Goal: Task Accomplishment & Management: Manage account settings

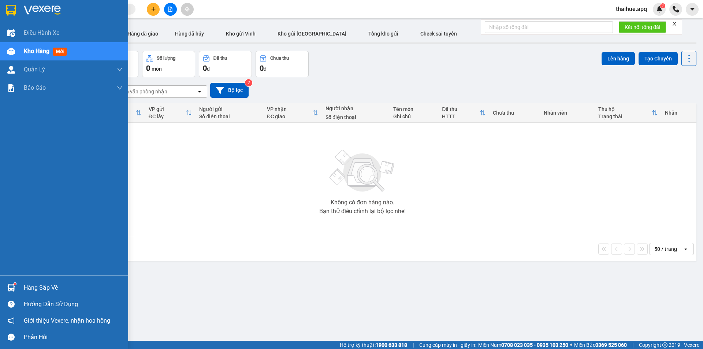
scroll to position [34, 0]
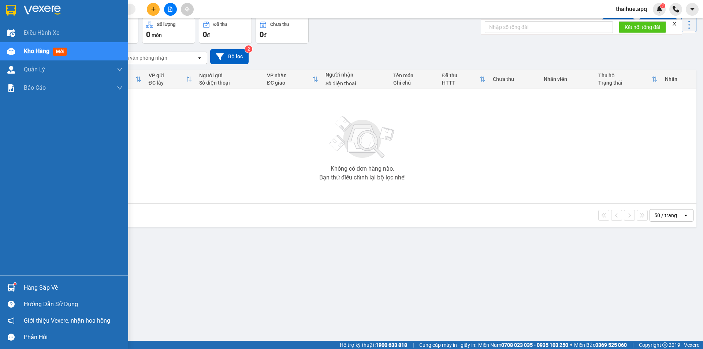
click at [33, 289] on div "Hàng sắp về" at bounding box center [73, 287] width 99 height 11
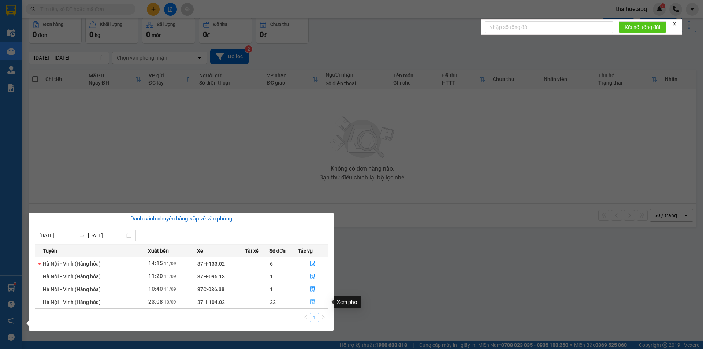
click at [313, 302] on icon "file-done" at bounding box center [312, 301] width 5 height 5
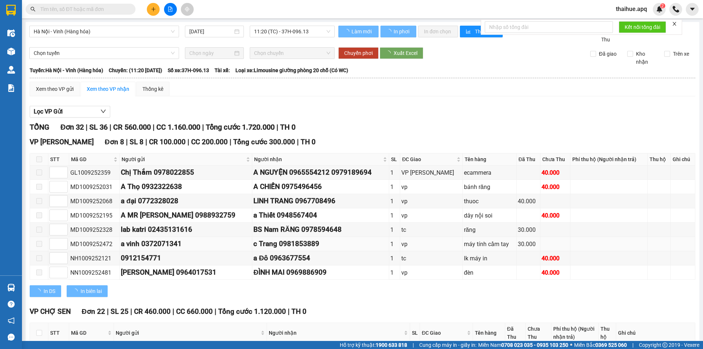
type input "[DATE]"
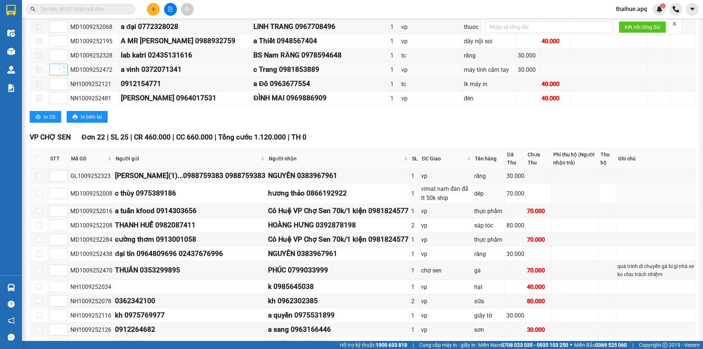
scroll to position [183, 0]
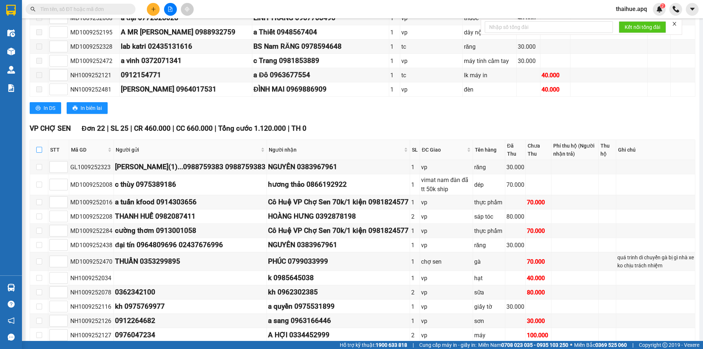
click at [40, 150] on input "checkbox" at bounding box center [39, 150] width 6 height 6
checkbox input "true"
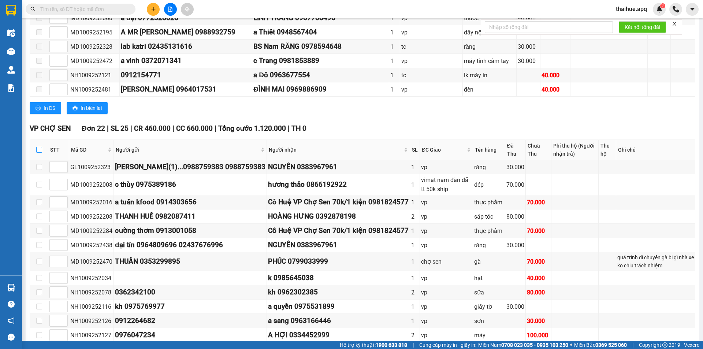
checkbox input "true"
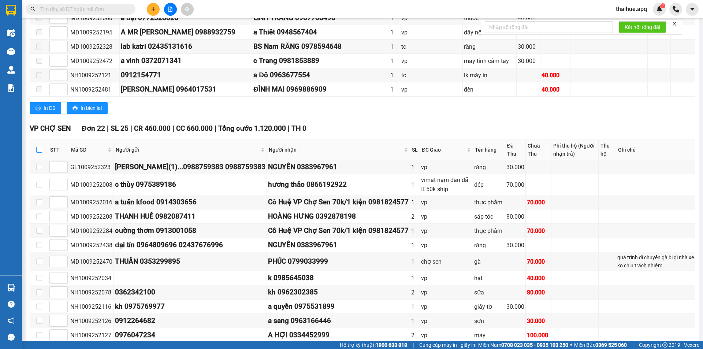
checkbox input "true"
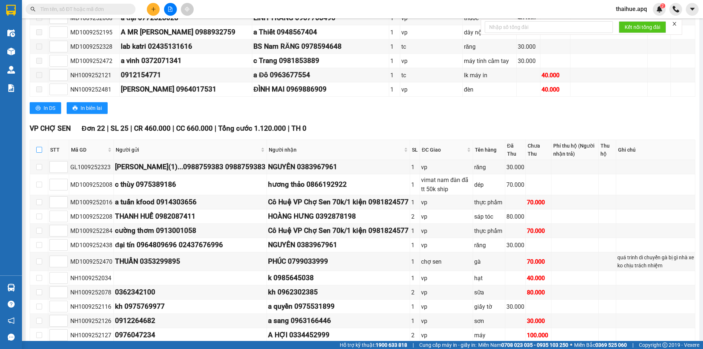
checkbox input "true"
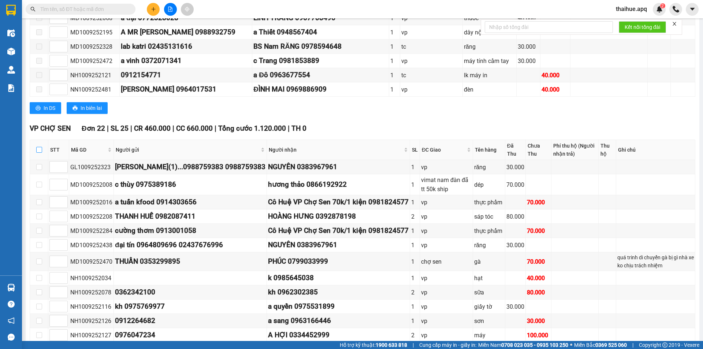
checkbox input "true"
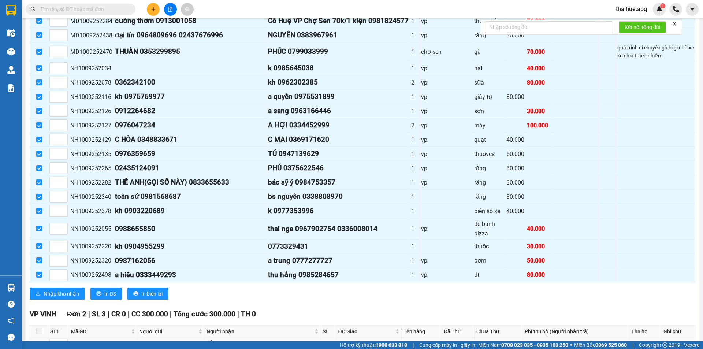
scroll to position [456, 0]
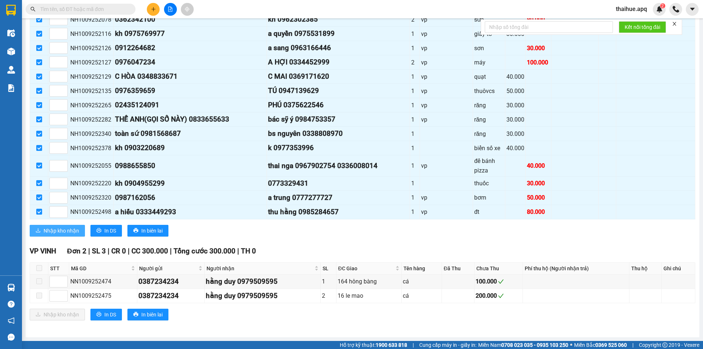
click at [62, 231] on span "Nhập kho nhận" at bounding box center [62, 231] width 36 height 8
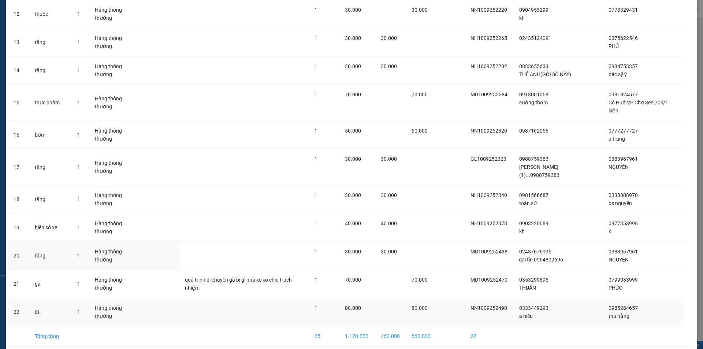
scroll to position [386, 0]
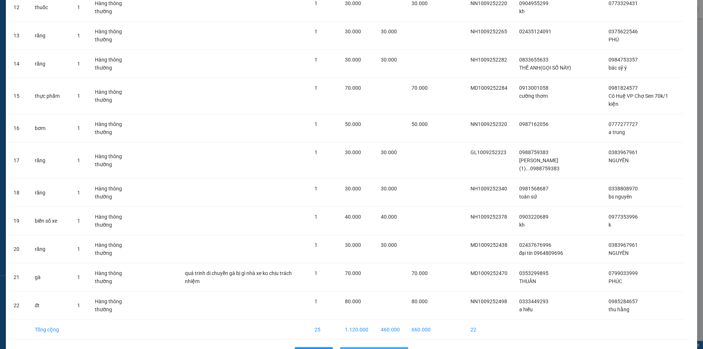
click at [364, 349] on span "Nhập hàng kho nhận" at bounding box center [378, 353] width 48 height 8
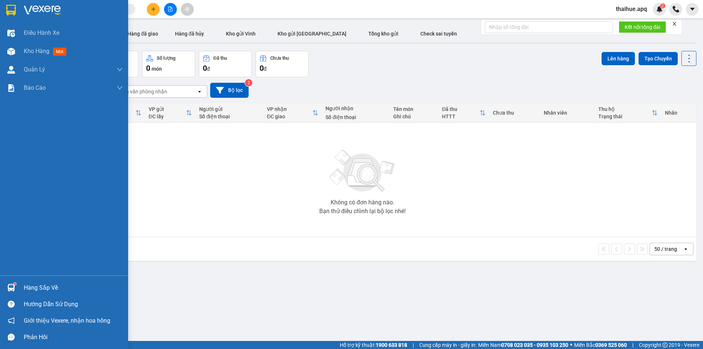
click at [23, 289] on div "Hàng sắp về" at bounding box center [64, 287] width 128 height 16
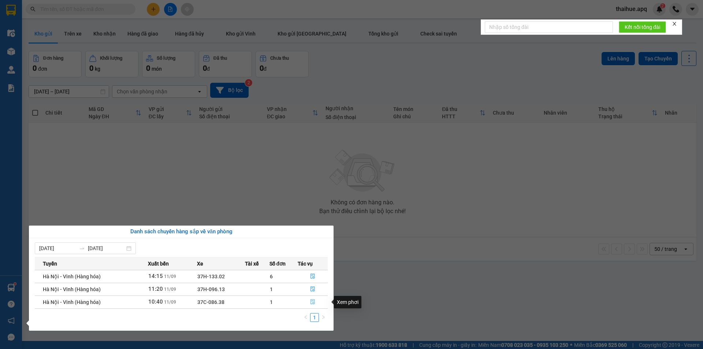
click at [312, 301] on icon "file-done" at bounding box center [313, 302] width 4 height 5
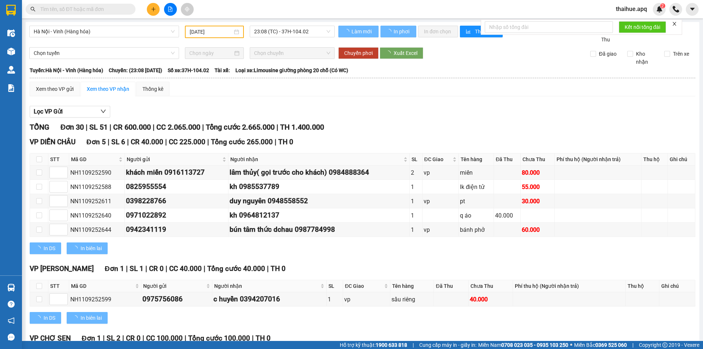
type input "[DATE]"
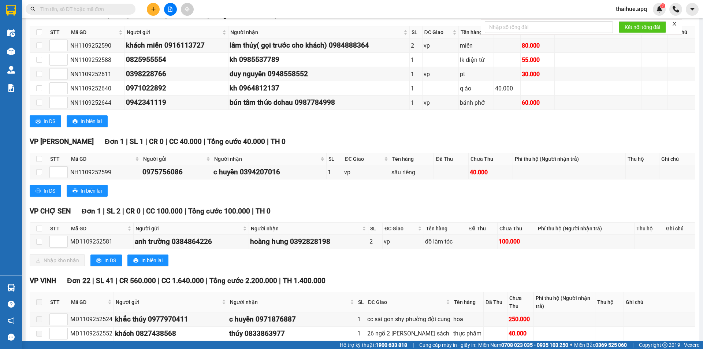
scroll to position [147, 0]
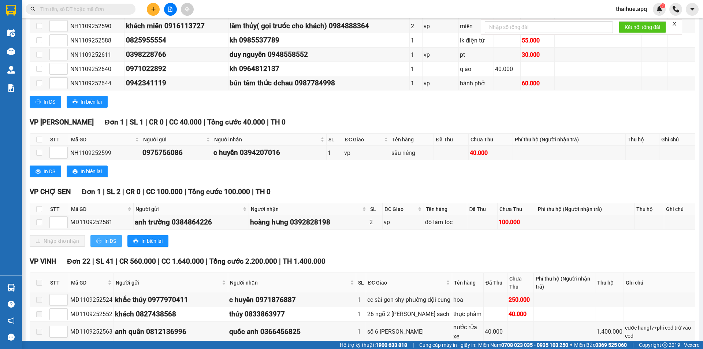
click at [111, 242] on span "In DS" at bounding box center [110, 241] width 12 height 8
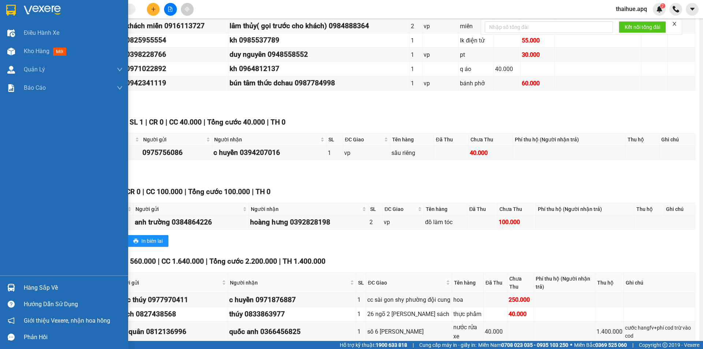
click at [29, 288] on div "Hàng sắp về" at bounding box center [73, 287] width 99 height 11
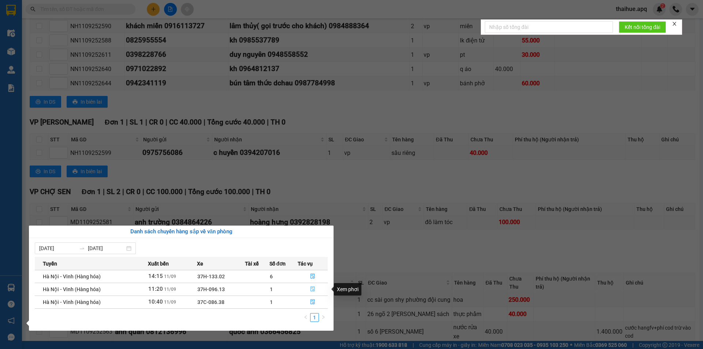
click at [313, 289] on icon "file-done" at bounding box center [312, 288] width 5 height 5
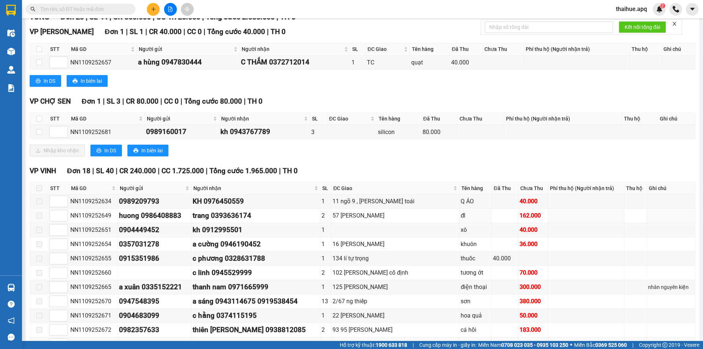
scroll to position [110, 0]
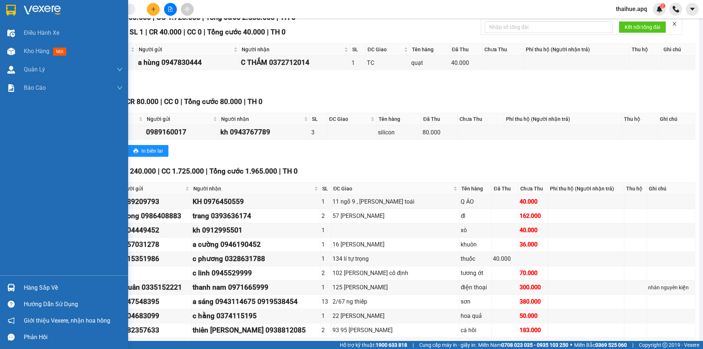
click at [31, 289] on div "Hàng sắp về" at bounding box center [73, 287] width 99 height 11
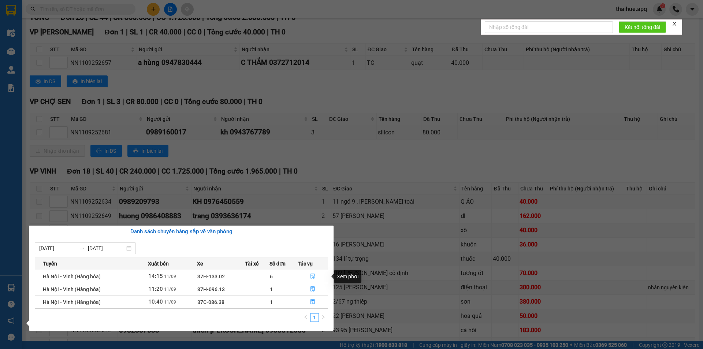
click at [313, 276] on icon "file-done" at bounding box center [312, 276] width 5 height 5
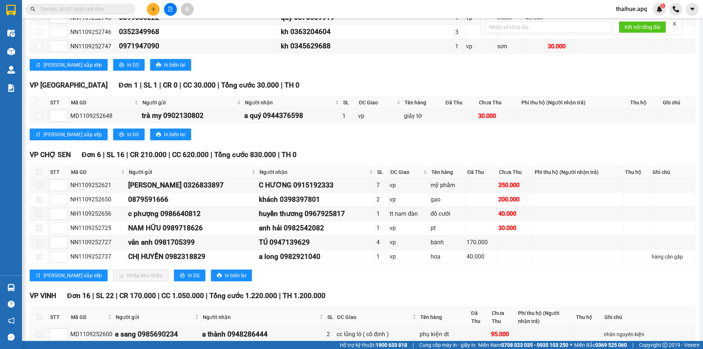
scroll to position [220, 0]
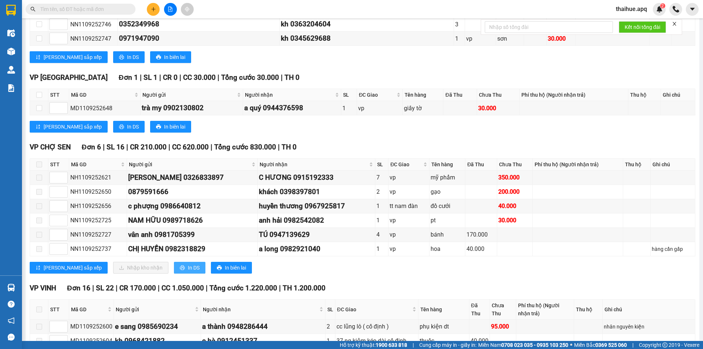
click at [188, 269] on span "In DS" at bounding box center [194, 268] width 12 height 8
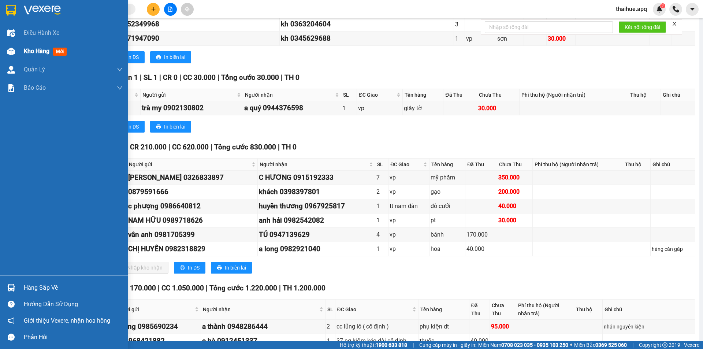
click at [34, 51] on span "Kho hàng" at bounding box center [37, 51] width 26 height 7
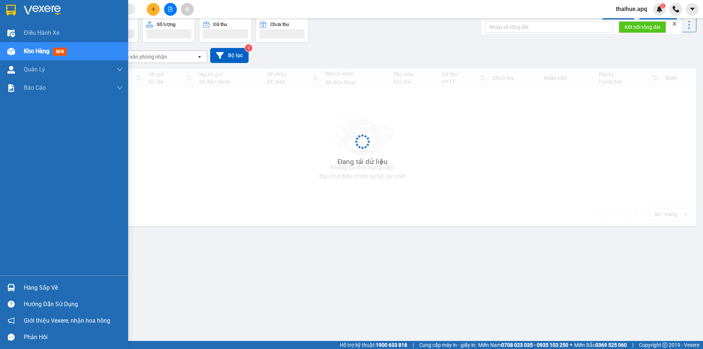
scroll to position [34, 0]
